Goal: Task Accomplishment & Management: Use online tool/utility

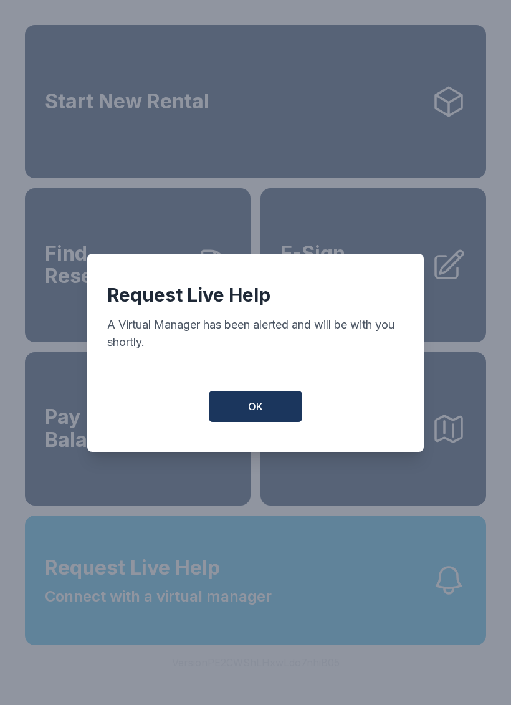
click at [318, 124] on div "Request Live Help A Virtual Manager has been alerted and will be with you short…" at bounding box center [255, 352] width 511 height 705
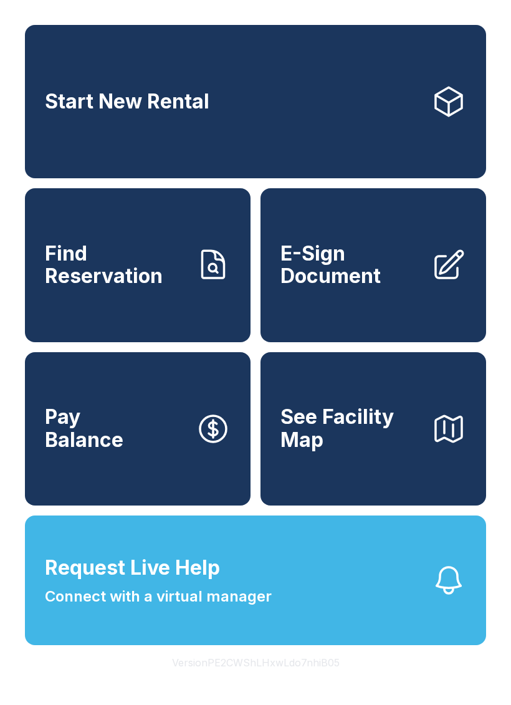
click at [103, 98] on span "Start New Rental" at bounding box center [127, 101] width 164 height 23
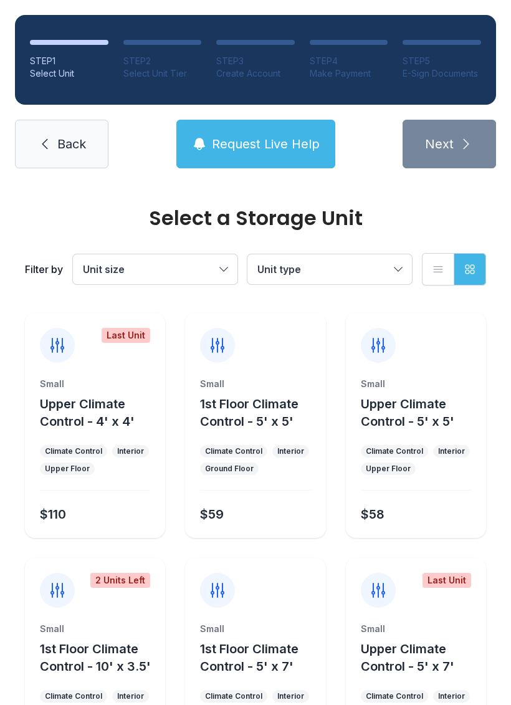
click at [62, 146] on span "Back" at bounding box center [71, 143] width 29 height 17
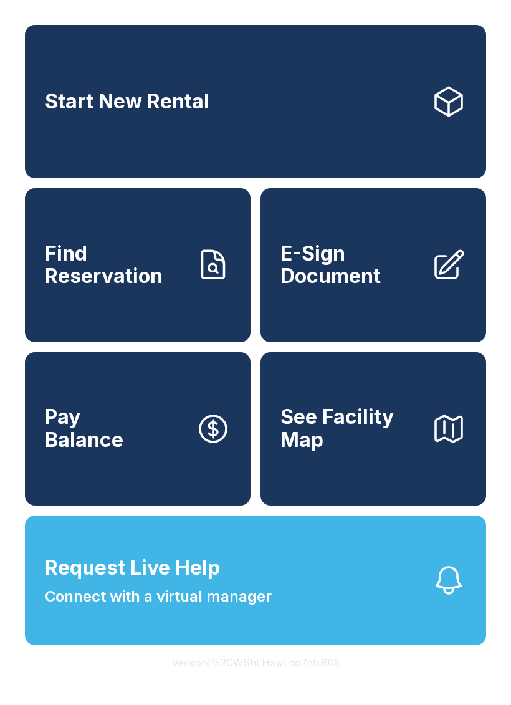
click at [370, 288] on span "E-Sign Document" at bounding box center [350, 264] width 141 height 45
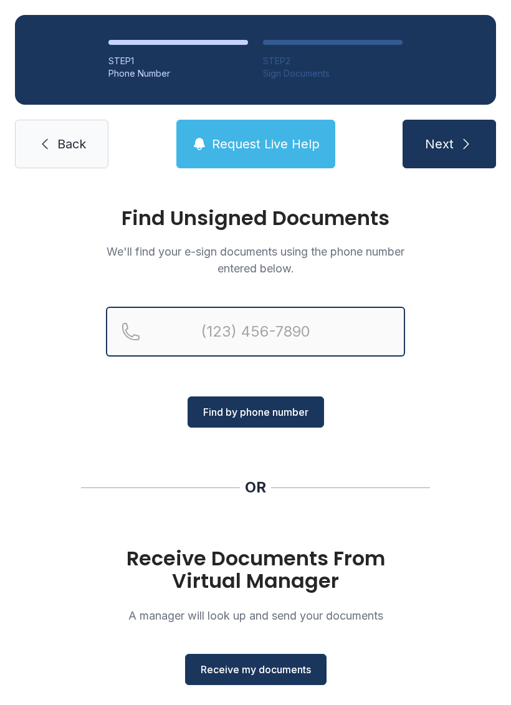
click at [195, 332] on input "Reservation phone number" at bounding box center [255, 331] width 299 height 50
type input "(951) 553-617"
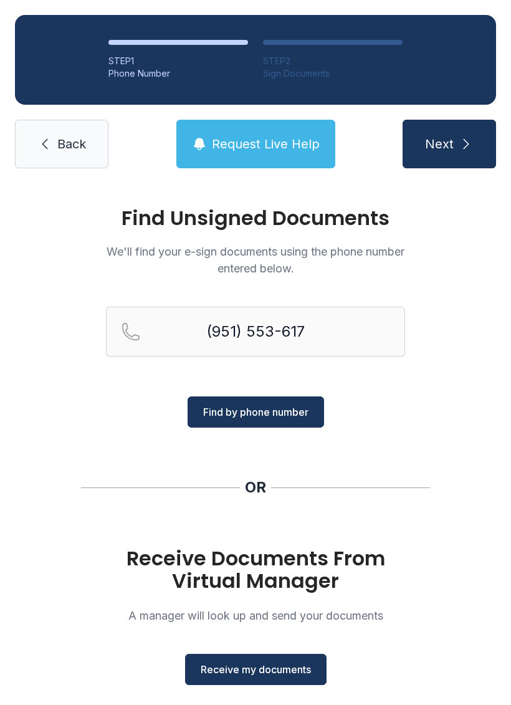
click at [475, 368] on div "Find Unsigned Documents We'll find your e-sign documents using the phone number…" at bounding box center [255, 458] width 511 height 551
click at [313, 679] on button "Receive my documents" at bounding box center [255, 668] width 141 height 31
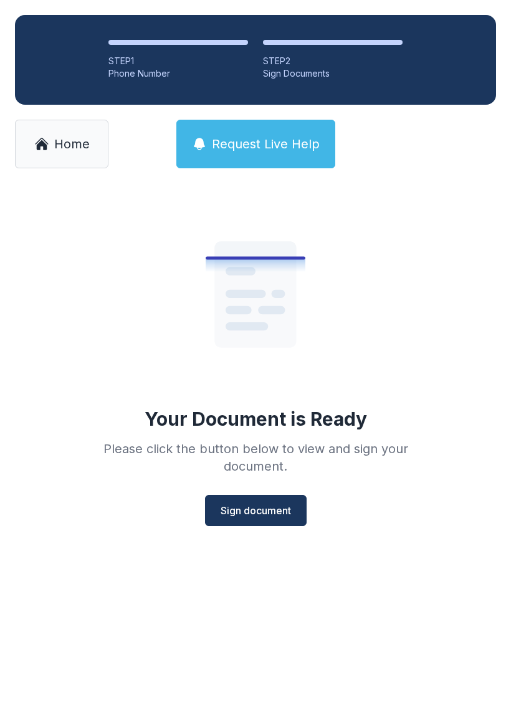
click at [260, 507] on span "Sign document" at bounding box center [256, 510] width 70 height 15
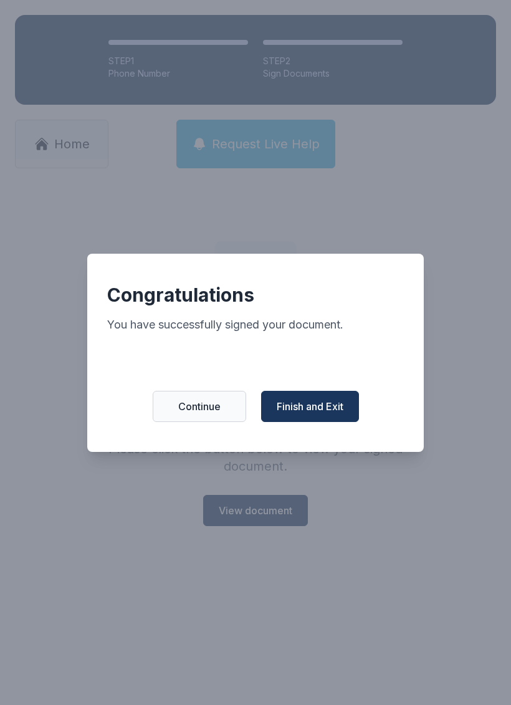
click at [311, 403] on button "Finish and Exit" at bounding box center [310, 406] width 98 height 31
